Goal: Task Accomplishment & Management: Manage account settings

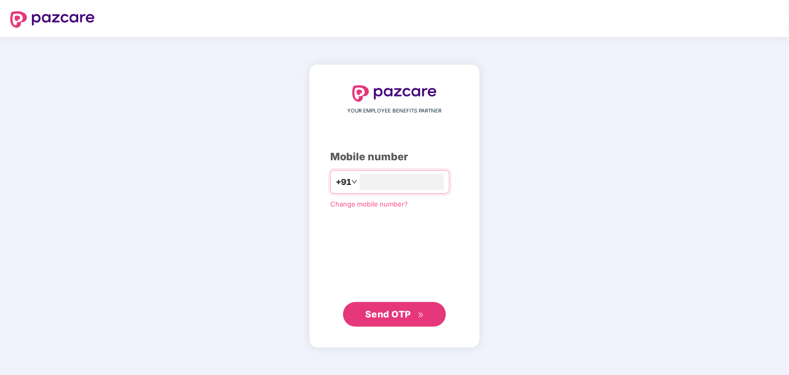
type input "**********"
click at [388, 317] on span "Send OTP" at bounding box center [388, 313] width 46 height 11
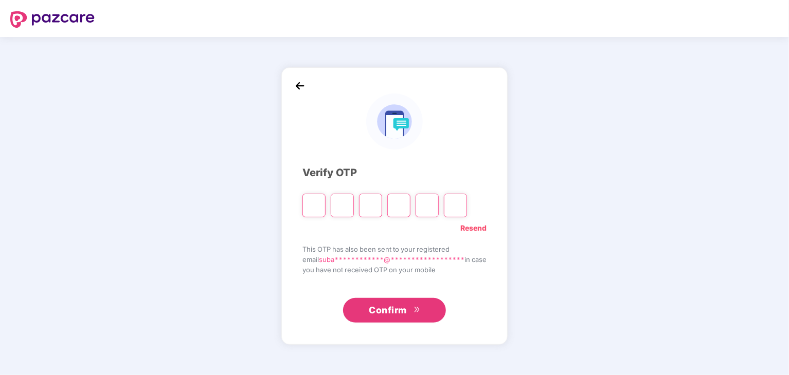
type input "*"
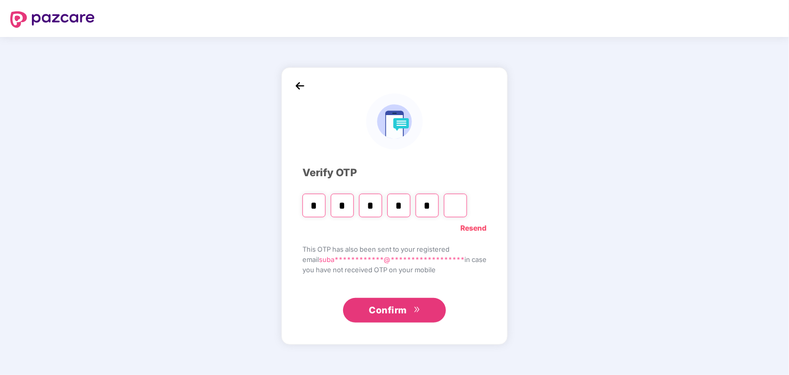
type input "*"
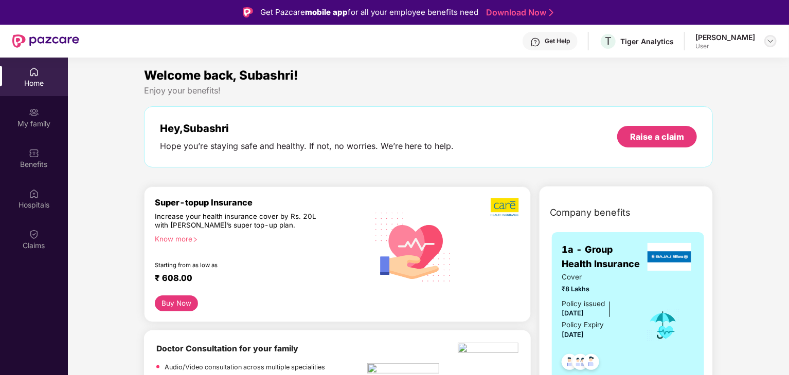
click at [768, 43] on img at bounding box center [770, 41] width 8 height 8
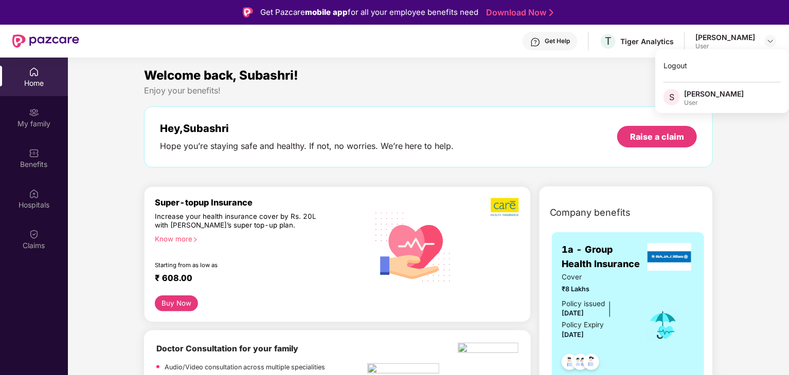
click at [560, 88] on div "Enjoy your benefits!" at bounding box center [428, 90] width 569 height 11
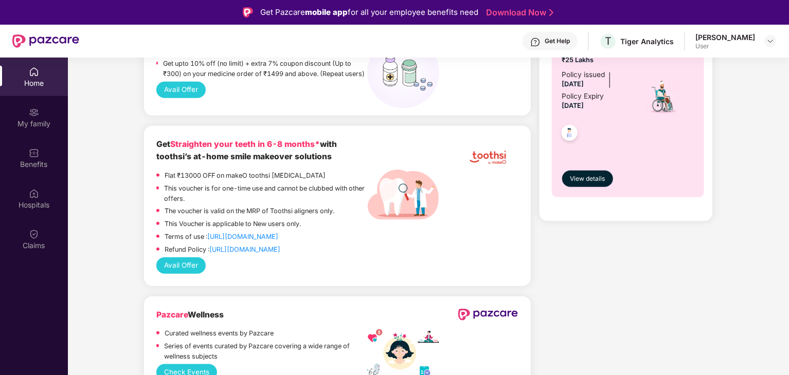
scroll to position [463, 0]
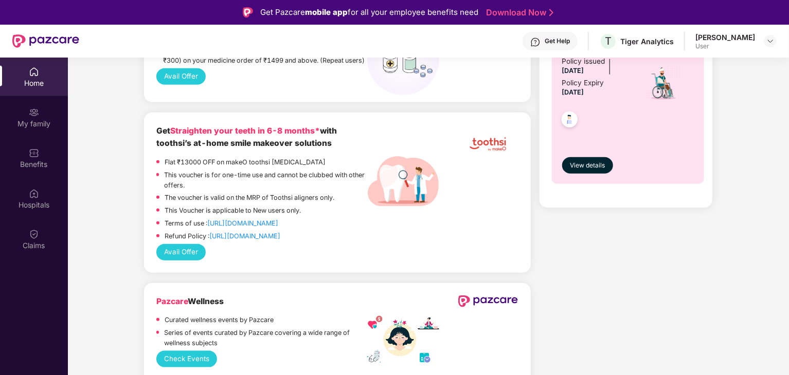
click at [36, 76] on img at bounding box center [34, 72] width 10 height 10
click at [34, 116] on img at bounding box center [34, 112] width 10 height 10
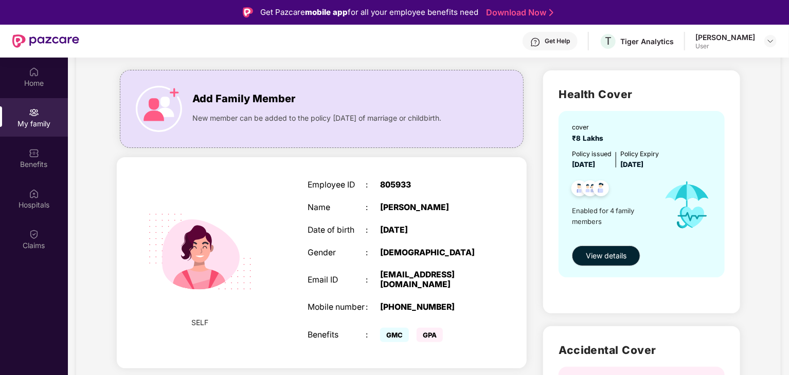
scroll to position [0, 0]
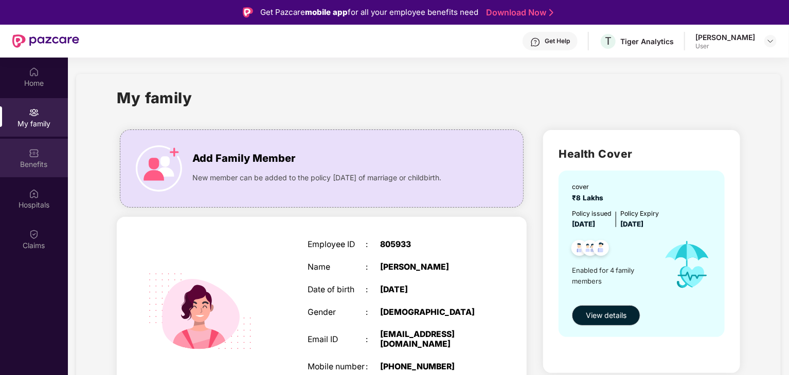
click at [35, 168] on div "Benefits" at bounding box center [34, 164] width 68 height 10
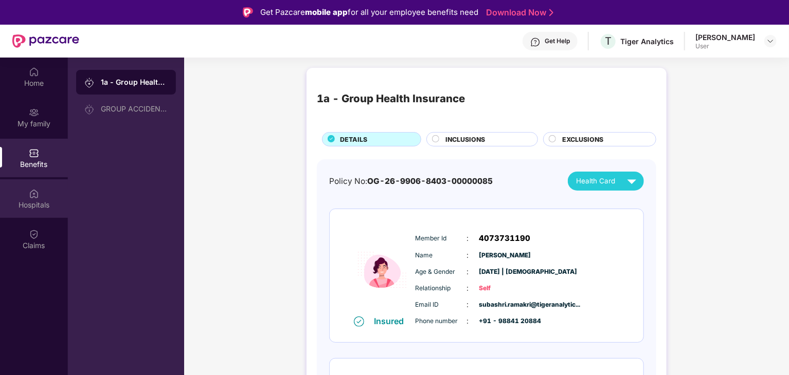
click at [30, 215] on div "Hospitals" at bounding box center [34, 198] width 68 height 39
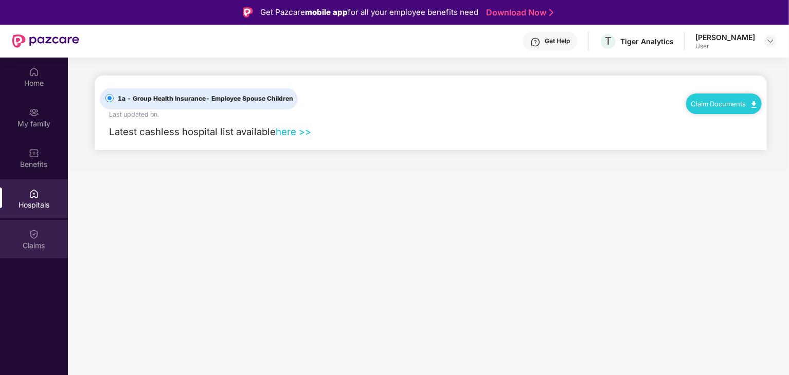
click at [32, 242] on div "Claims" at bounding box center [34, 246] width 68 height 10
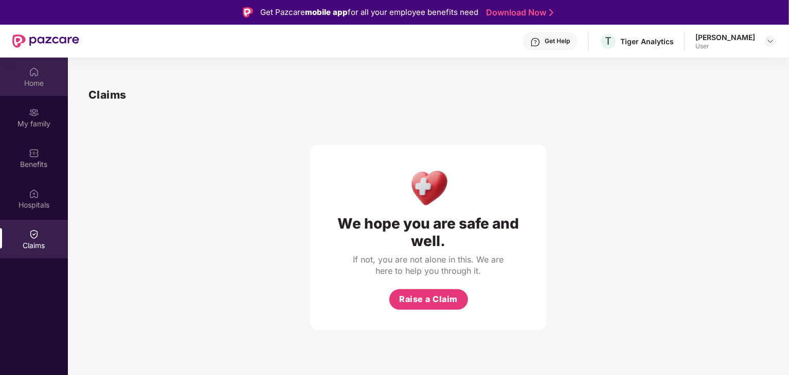
click at [30, 79] on div "Home" at bounding box center [34, 83] width 68 height 10
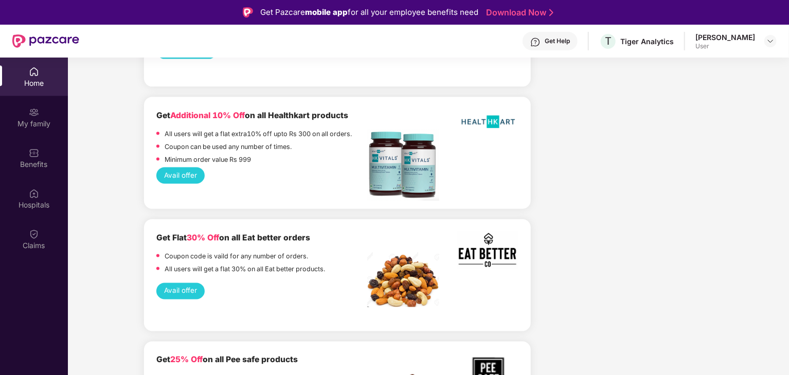
scroll to position [463, 0]
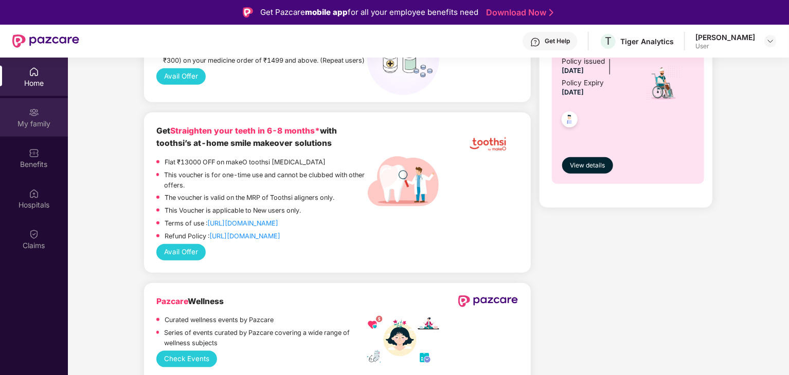
click at [31, 124] on div "My family" at bounding box center [34, 124] width 68 height 10
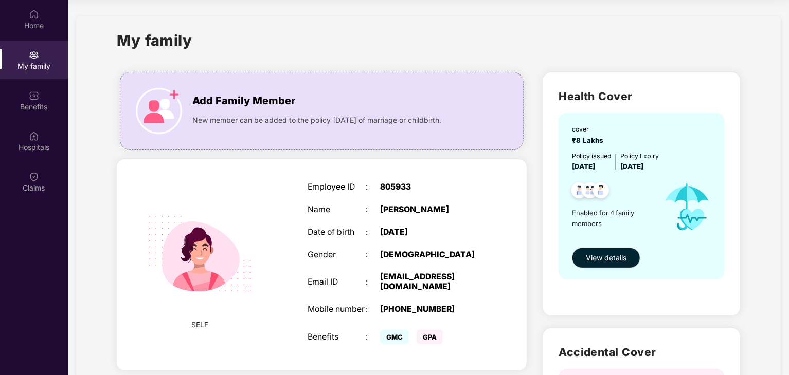
scroll to position [0, 0]
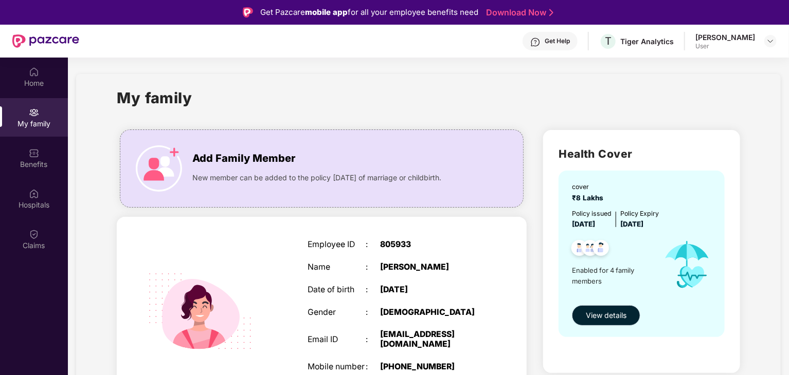
click at [618, 313] on span "View details" at bounding box center [605, 315] width 41 height 11
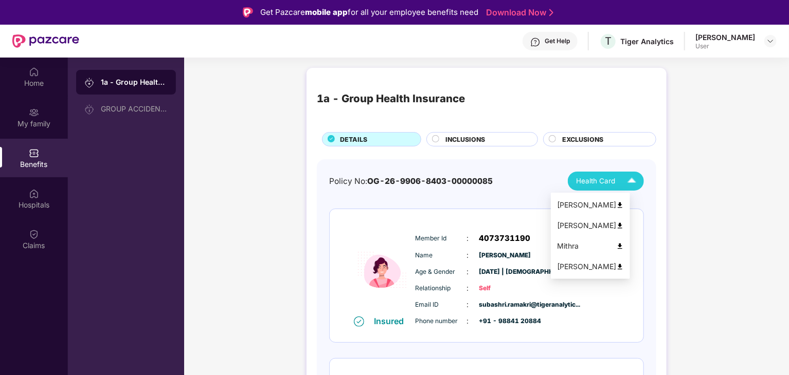
click at [632, 179] on img at bounding box center [631, 181] width 18 height 18
click at [613, 206] on div "[PERSON_NAME]" at bounding box center [590, 204] width 67 height 11
